Goal: Find specific page/section: Find specific page/section

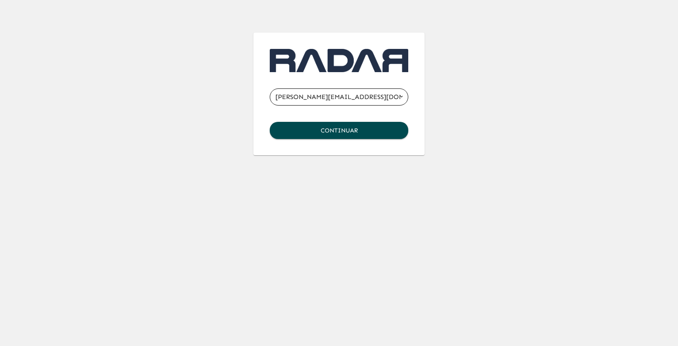
type input "[PERSON_NAME][EMAIL_ADDRESS][DOMAIN_NAME]"
click button "Continuar" at bounding box center [339, 130] width 139 height 17
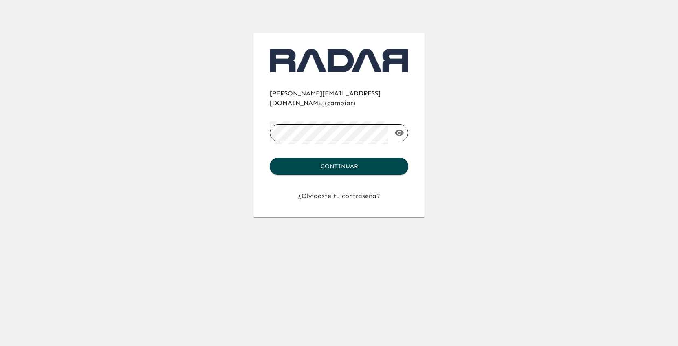
click at [270, 158] on button "Continuar" at bounding box center [339, 166] width 139 height 17
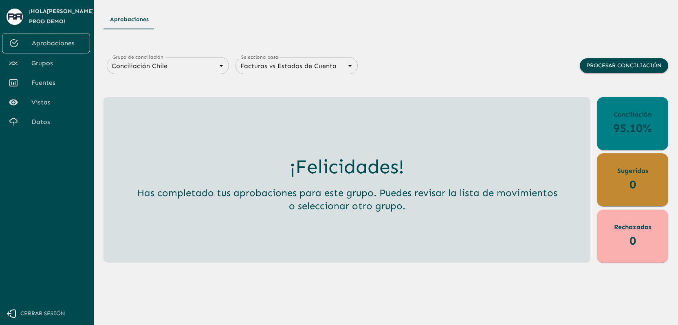
click at [34, 71] on link "Grupos" at bounding box center [46, 63] width 88 height 20
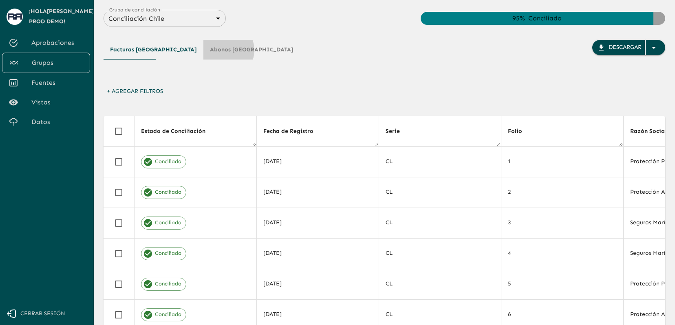
click at [203, 50] on button "Abonos [GEOGRAPHIC_DATA]" at bounding box center [251, 50] width 97 height 20
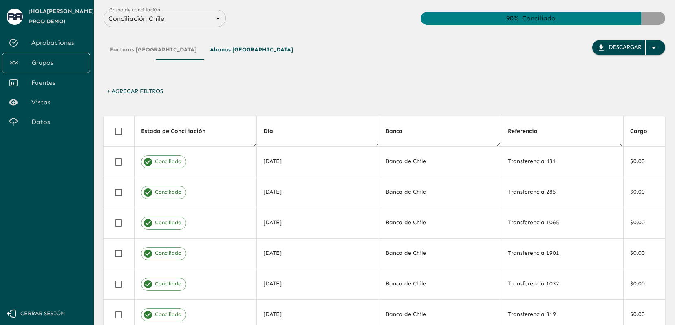
click at [135, 50] on button "Facturas [GEOGRAPHIC_DATA]" at bounding box center [153, 50] width 100 height 20
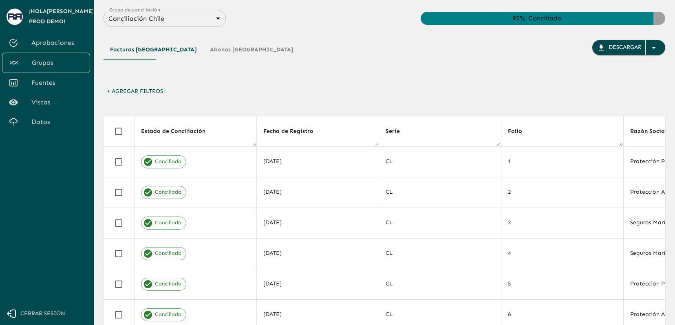
click at [203, 50] on button "Abonos [GEOGRAPHIC_DATA]" at bounding box center [251, 50] width 97 height 20
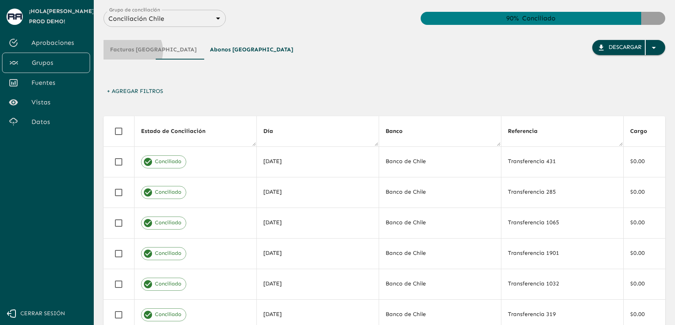
click at [129, 51] on button "Facturas [GEOGRAPHIC_DATA]" at bounding box center [153, 50] width 100 height 20
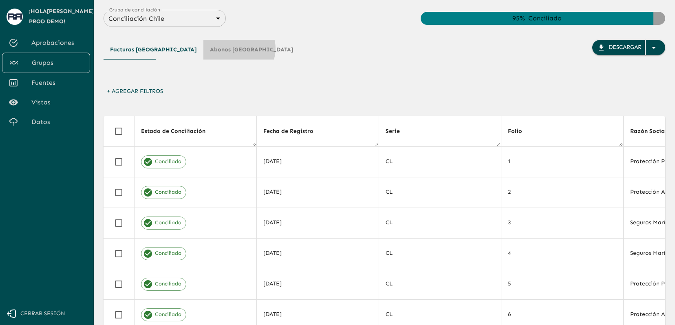
click at [203, 48] on button "Abonos [GEOGRAPHIC_DATA]" at bounding box center [251, 50] width 97 height 20
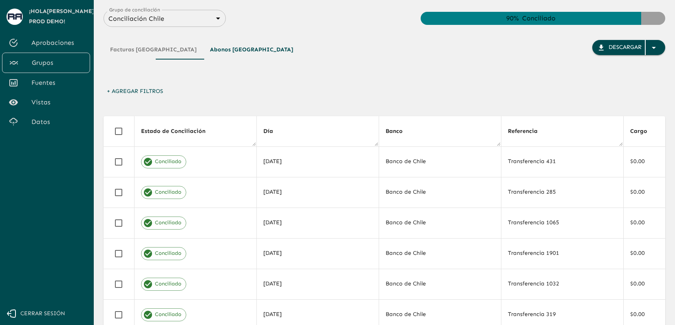
click at [135, 56] on button "Facturas [GEOGRAPHIC_DATA]" at bounding box center [153, 50] width 100 height 20
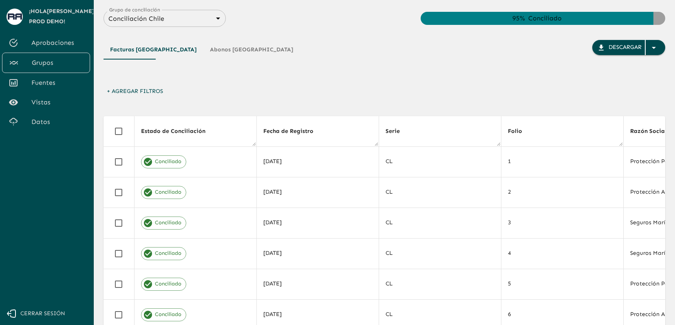
click at [133, 50] on button "Facturas [GEOGRAPHIC_DATA]" at bounding box center [153, 50] width 100 height 20
click at [203, 52] on button "Abonos [GEOGRAPHIC_DATA]" at bounding box center [251, 50] width 97 height 20
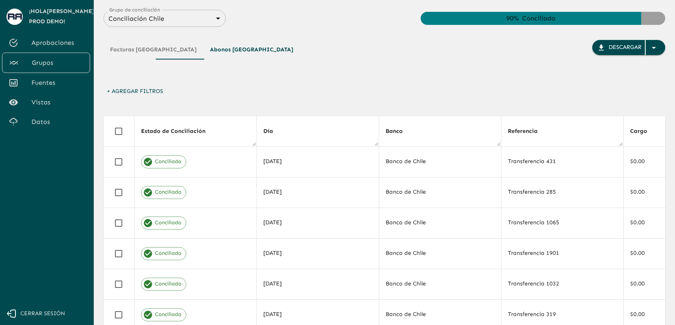
click at [154, 20] on body "Se están procesando los movimientos. Algunas acciones permanecerán deshabilitad…" at bounding box center [337, 162] width 675 height 325
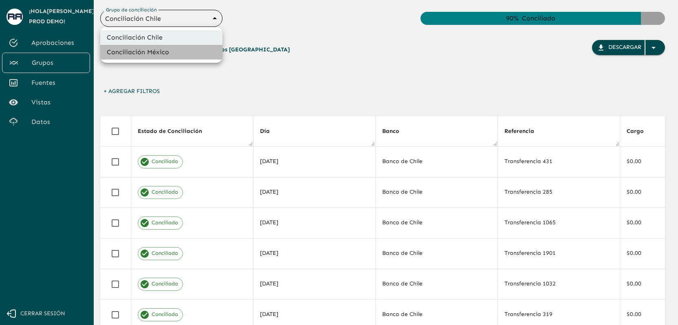
click at [156, 51] on li "Conciliación México" at bounding box center [161, 52] width 122 height 15
type input "67bcbc8d1844113af7c85157"
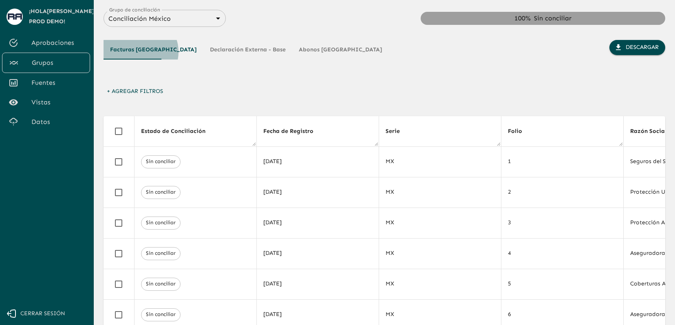
click at [136, 52] on button "Facturas [GEOGRAPHIC_DATA]" at bounding box center [153, 50] width 100 height 20
click at [203, 52] on button "Declaración Externa - Base" at bounding box center [247, 50] width 89 height 20
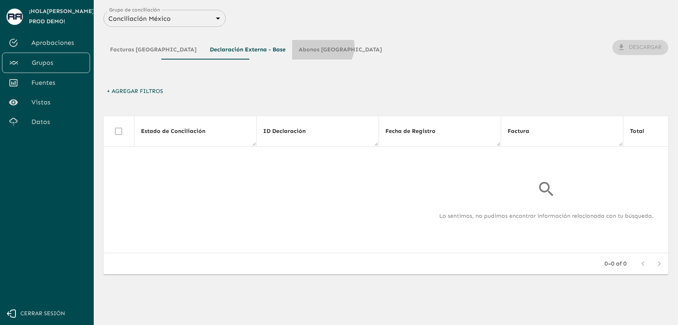
click at [292, 46] on button "Abonos [GEOGRAPHIC_DATA]" at bounding box center [340, 50] width 97 height 20
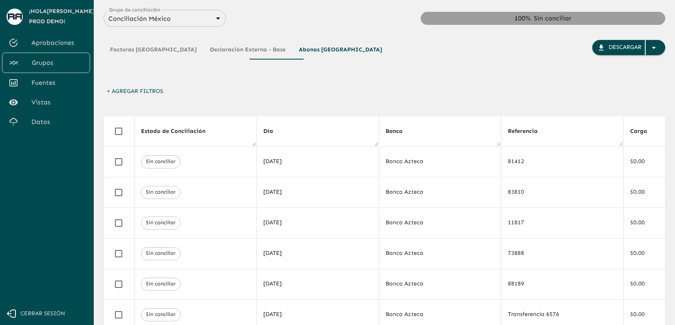
click at [139, 53] on button "Facturas [GEOGRAPHIC_DATA]" at bounding box center [153, 50] width 100 height 20
